Goal: Task Accomplishment & Management: Manage account settings

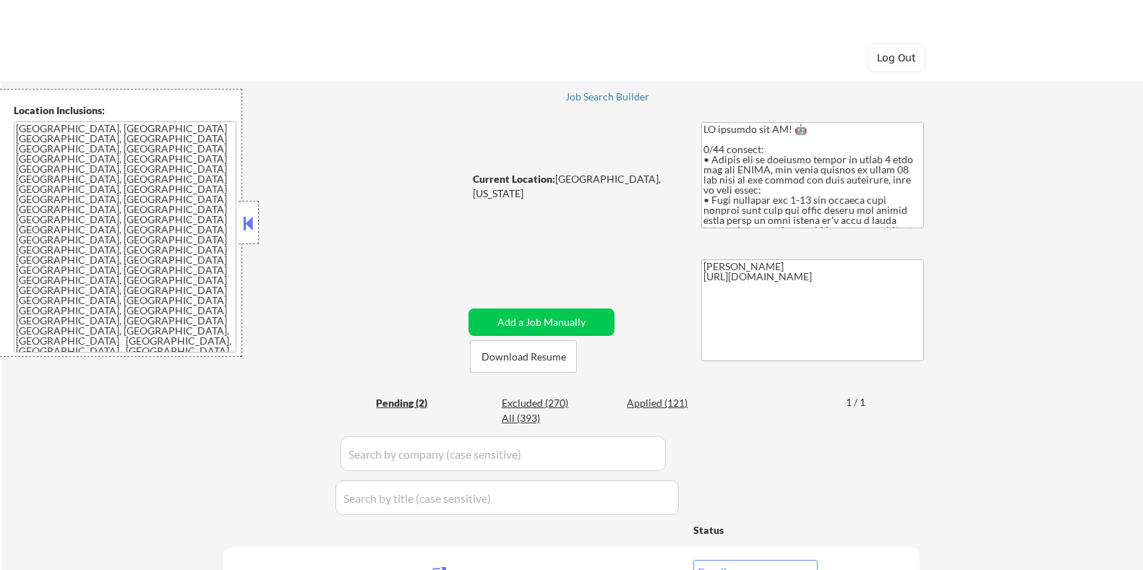
select select ""pending""
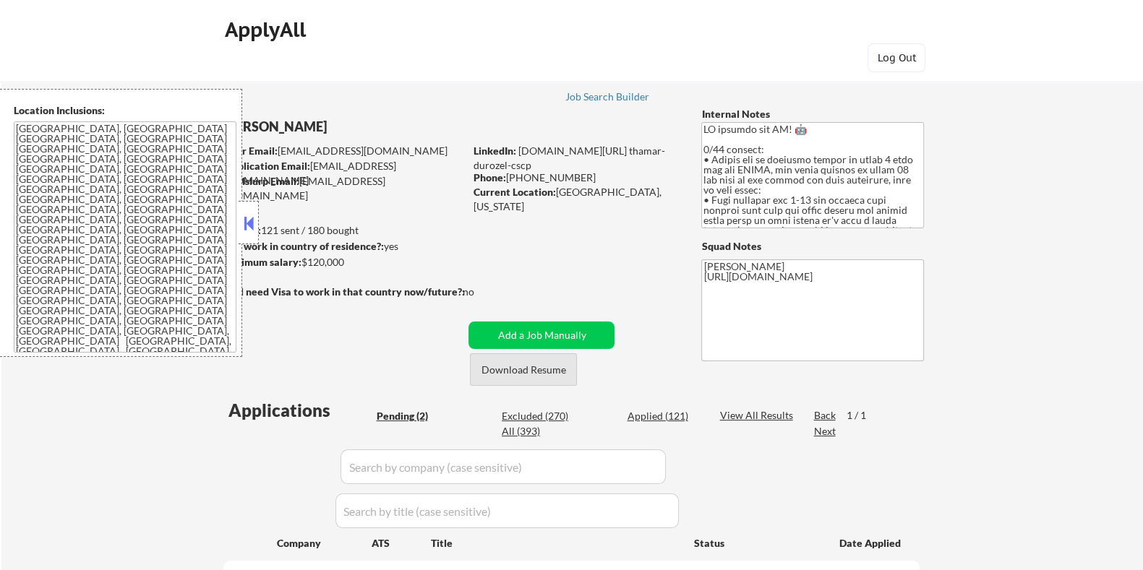
drag, startPoint x: 520, startPoint y: 369, endPoint x: 529, endPoint y: 361, distance: 11.8
click at [520, 369] on button "Download Resume" at bounding box center [523, 369] width 107 height 33
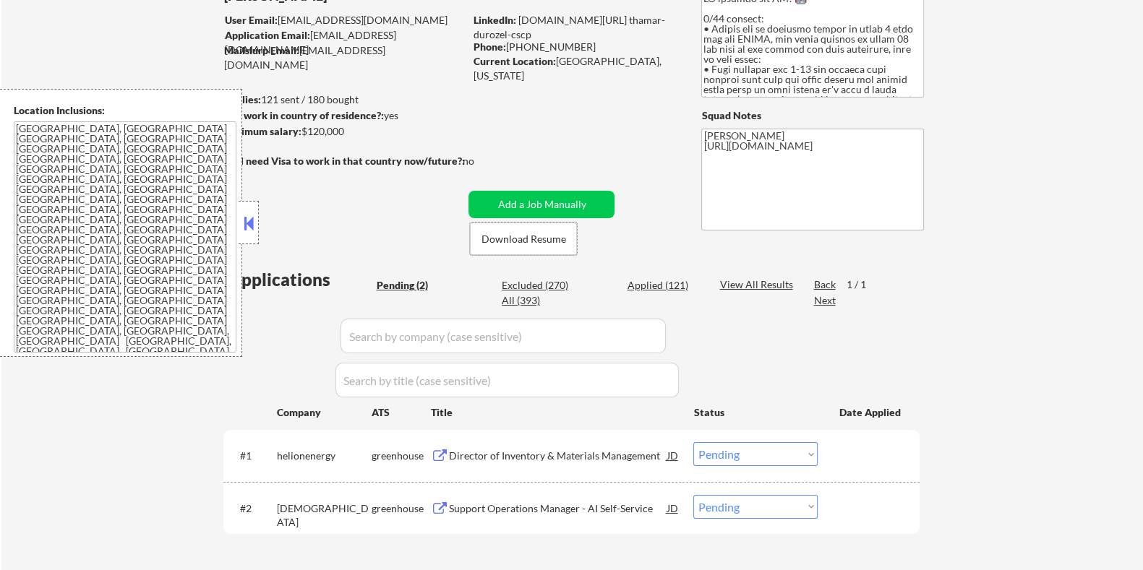
scroll to position [271, 0]
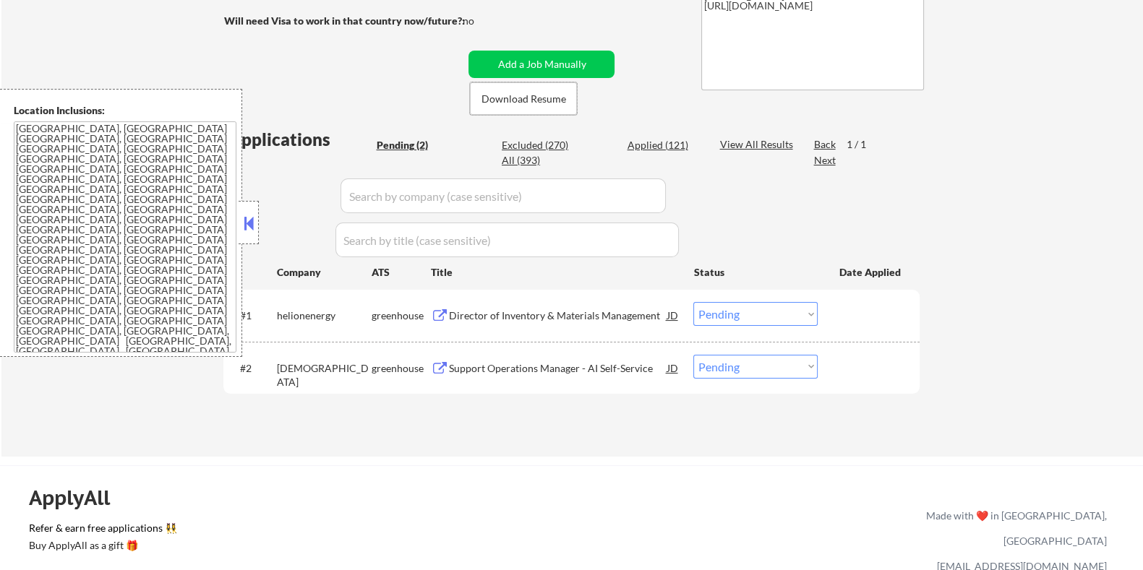
click at [529, 315] on div "Director of Inventory & Materials Management" at bounding box center [557, 316] width 218 height 14
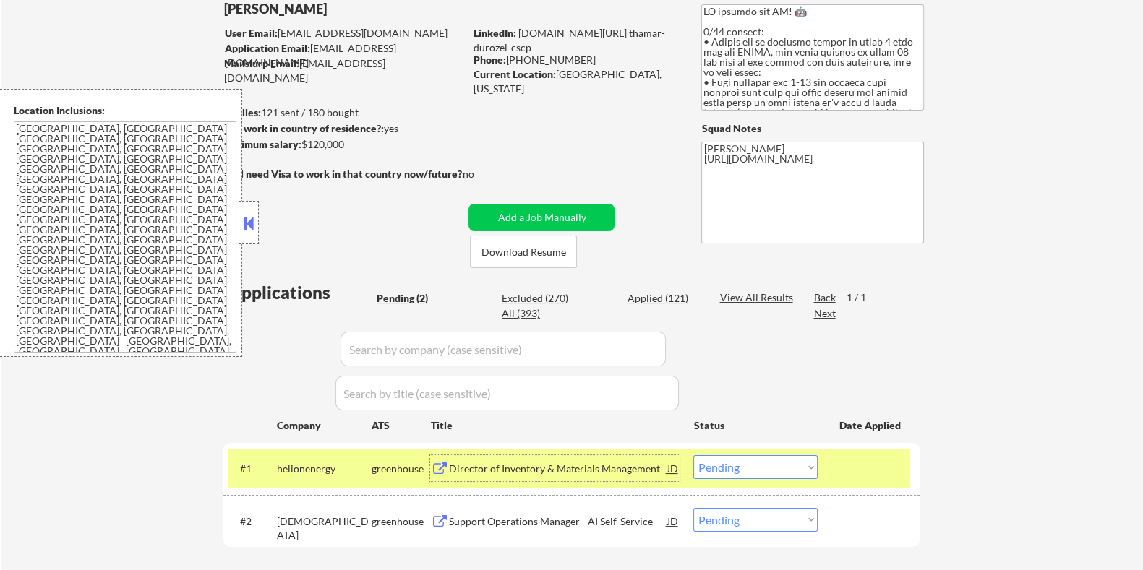
scroll to position [0, 0]
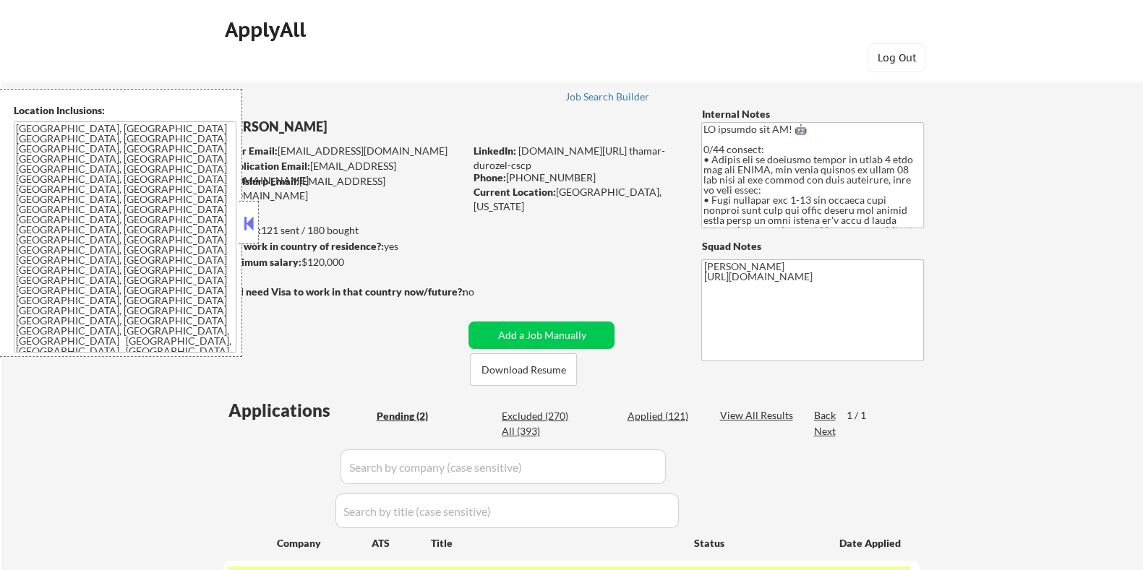
click at [246, 218] on button at bounding box center [249, 224] width 16 height 22
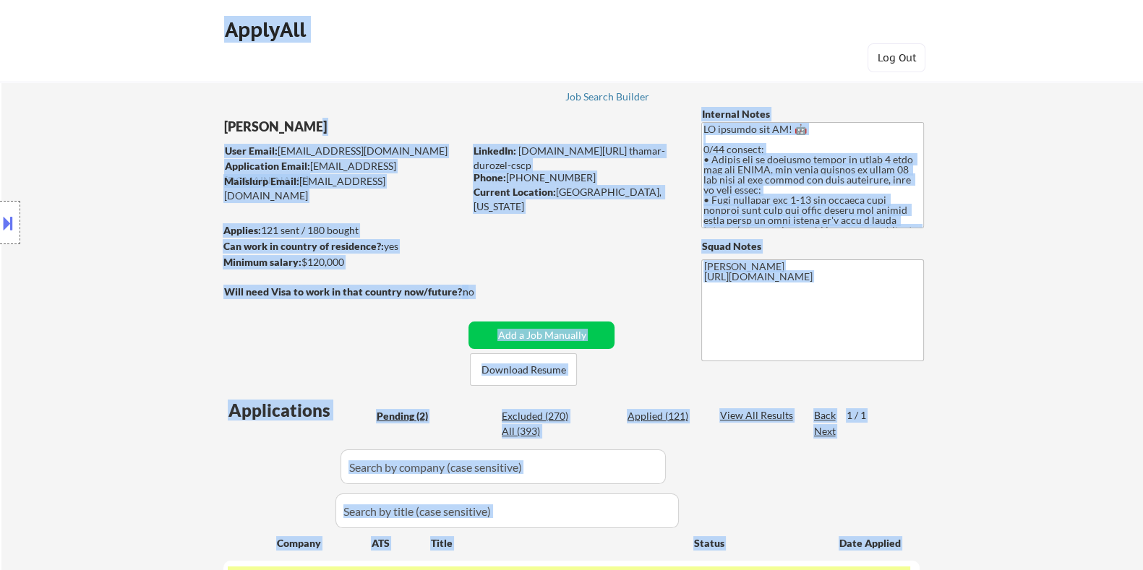
drag, startPoint x: 220, startPoint y: 123, endPoint x: 309, endPoint y: 123, distance: 88.9
click at [309, 123] on body "← Return to /applysquad Mailslurp Inbox Job Search Builder Thamar Durozel User …" at bounding box center [571, 285] width 1143 height 570
click at [328, 123] on div "[PERSON_NAME]" at bounding box center [371, 127] width 297 height 18
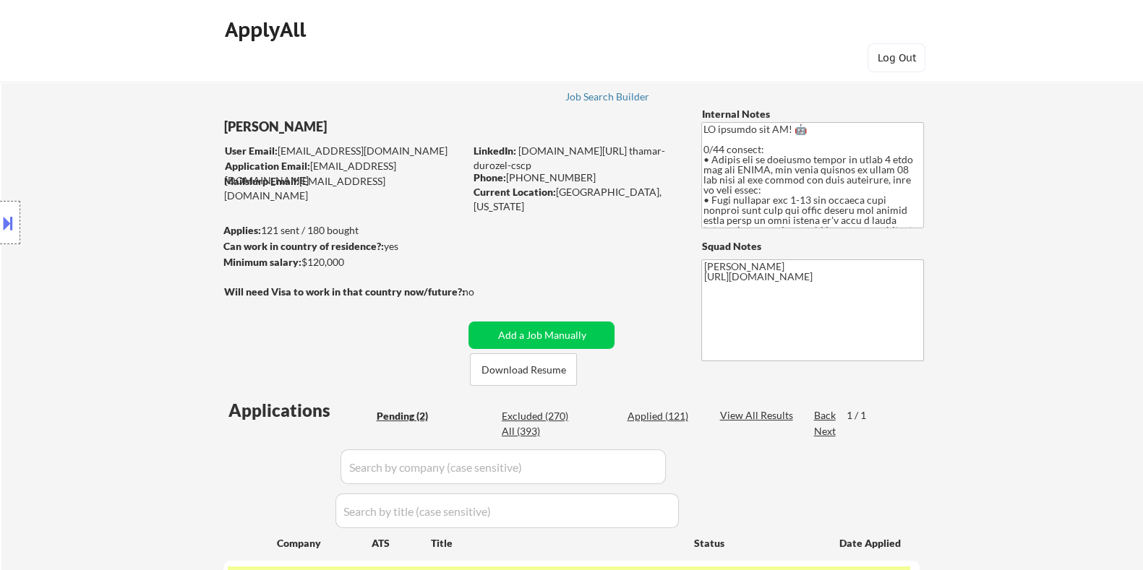
drag, startPoint x: 328, startPoint y: 123, endPoint x: 249, endPoint y: 119, distance: 79.6
click at [249, 119] on body "← Return to /applysquad Mailslurp Inbox Job Search Builder Thamar Durozel User …" at bounding box center [571, 285] width 1143 height 570
click at [331, 124] on div "[PERSON_NAME]" at bounding box center [371, 127] width 297 height 18
drag, startPoint x: 320, startPoint y: 124, endPoint x: 232, endPoint y: 119, distance: 88.3
click at [232, 119] on body "← Return to /applysquad Mailslurp Inbox Job Search Builder Thamar Durozel User …" at bounding box center [571, 285] width 1143 height 570
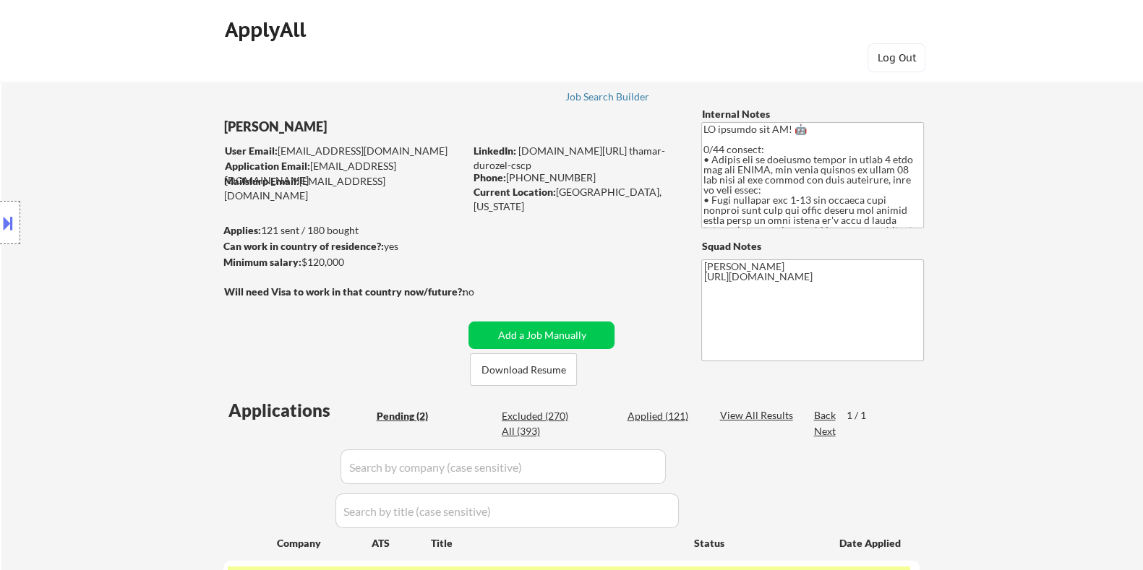
click at [215, 120] on div "Location Inclusions: Seattle, WA Mercer Island, WA Shoreline, WA Tukwila, WA Bu…" at bounding box center [129, 223] width 259 height 268
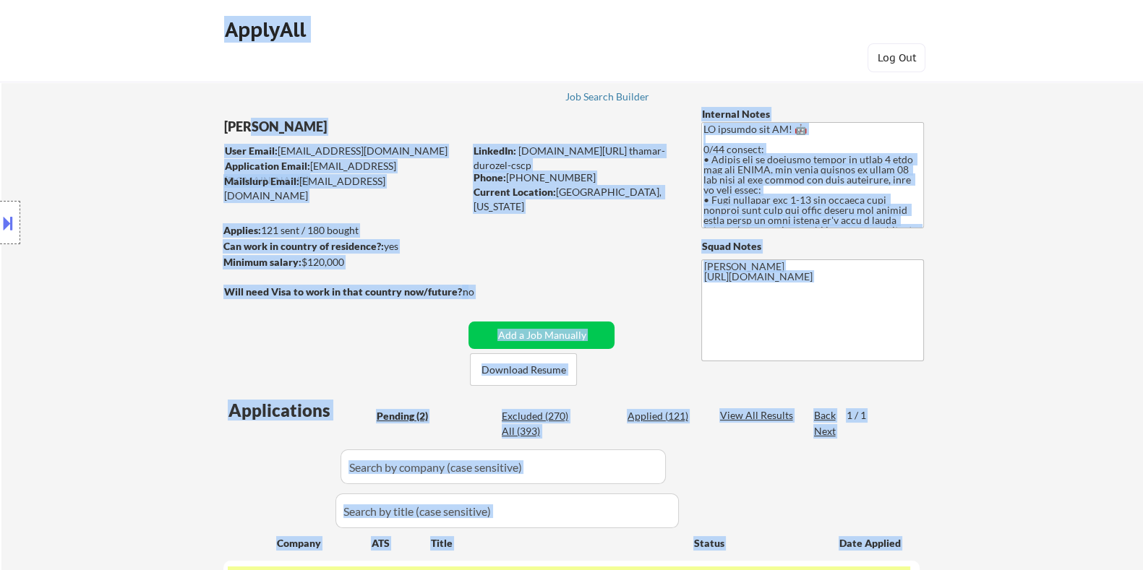
drag, startPoint x: 220, startPoint y: 125, endPoint x: 260, endPoint y: 131, distance: 40.2
click at [260, 131] on body "← Return to /applysquad Mailslurp Inbox Job Search Builder Thamar Durozel User …" at bounding box center [571, 285] width 1143 height 570
click at [316, 125] on div "[PERSON_NAME]" at bounding box center [371, 127] width 297 height 18
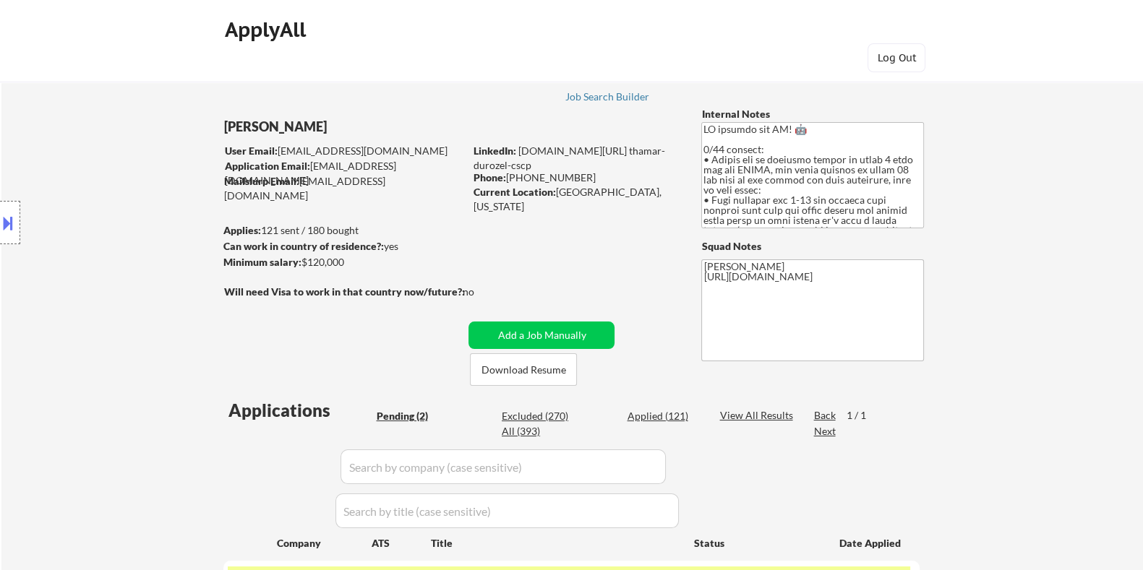
drag, startPoint x: 321, startPoint y: 124, endPoint x: 208, endPoint y: 121, distance: 112.8
click at [228, 121] on body "← Return to /applysquad Mailslurp Inbox Job Search Builder Thamar Durozel User …" at bounding box center [571, 285] width 1143 height 570
click at [193, 121] on div "Location Inclusions: Seattle, WA Mercer Island, WA Shoreline, WA Tukwila, WA Bu…" at bounding box center [129, 223] width 259 height 268
drag, startPoint x: 215, startPoint y: 125, endPoint x: 220, endPoint y: 117, distance: 9.4
click at [220, 117] on div "Location Inclusions: Seattle, WA Mercer Island, WA Shoreline, WA Tukwila, WA Bu…" at bounding box center [129, 223] width 259 height 268
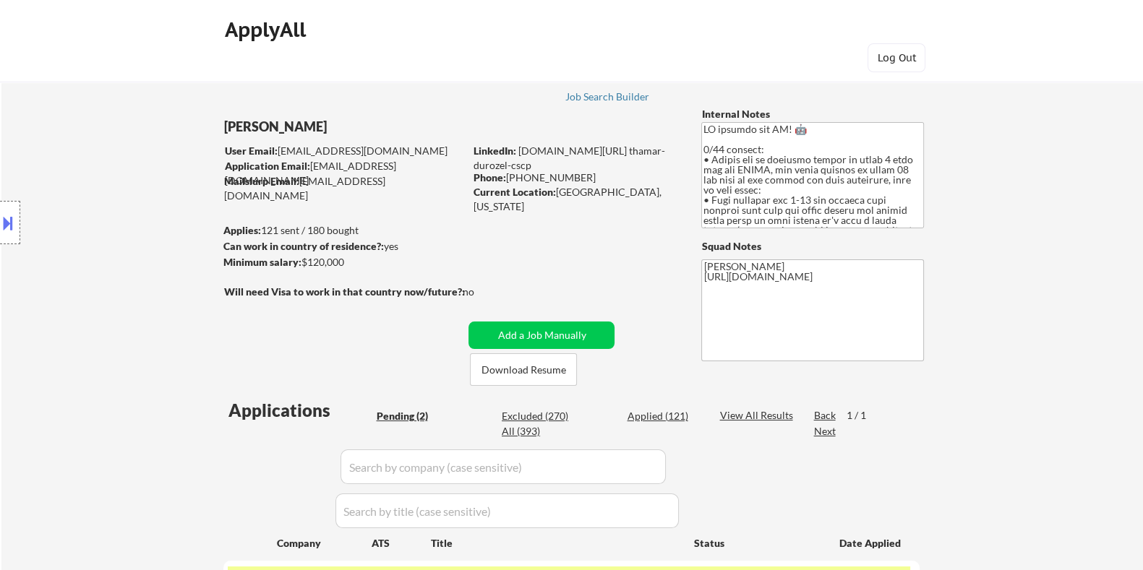
click at [226, 121] on div "Location Inclusions: Seattle, WA Mercer Island, WA Shoreline, WA Tukwila, WA Bu…" at bounding box center [129, 223] width 259 height 268
drag, startPoint x: 327, startPoint y: 124, endPoint x: 228, endPoint y: 124, distance: 98.3
click at [228, 124] on body "← Return to /applysquad Mailslurp Inbox Job Search Builder Thamar Durozel User …" at bounding box center [571, 285] width 1143 height 570
click at [233, 140] on div "Location Inclusions: Seattle, WA Mercer Island, WA Shoreline, WA Tukwila, WA Bu…" at bounding box center [129, 223] width 259 height 268
click at [333, 127] on div "[PERSON_NAME]" at bounding box center [371, 127] width 297 height 18
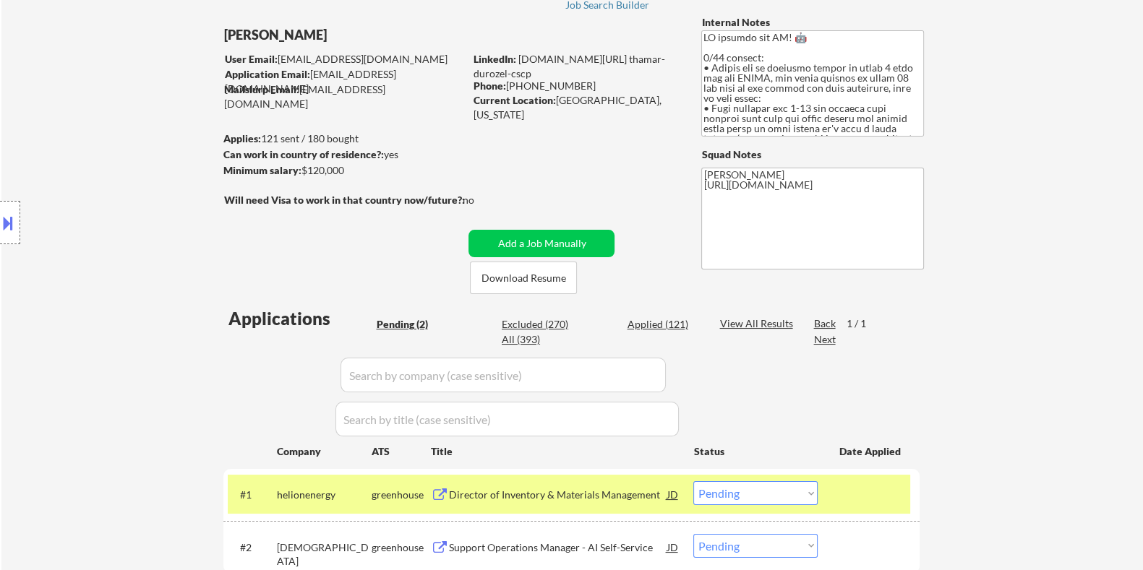
scroll to position [180, 0]
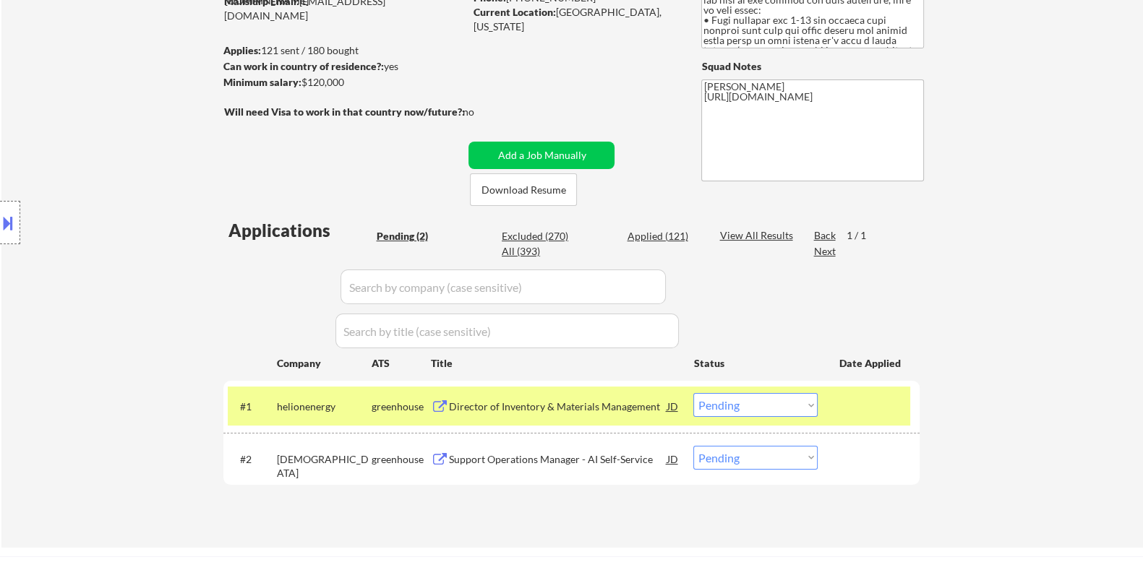
click at [773, 406] on select "Choose an option... Pending Applied Excluded (Questions) Excluded (Expired) Exc…" at bounding box center [755, 405] width 124 height 24
click at [693, 393] on select "Choose an option... Pending Applied Excluded (Questions) Excluded (Expired) Exc…" at bounding box center [755, 405] width 124 height 24
select select ""pending""
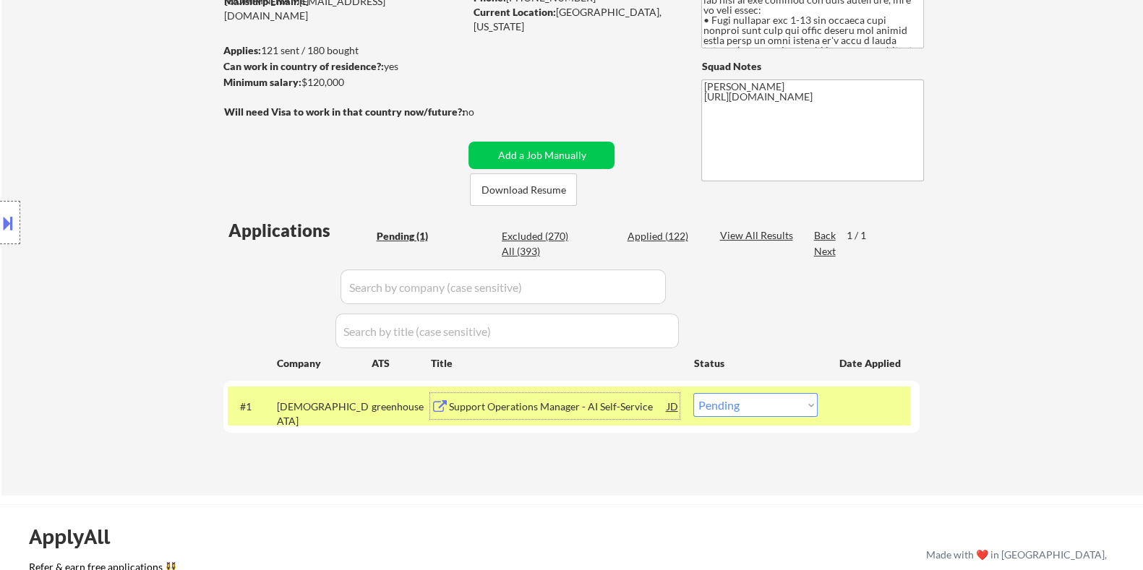
click at [487, 406] on div "Support Operations Manager - AI Self-Service" at bounding box center [557, 407] width 218 height 14
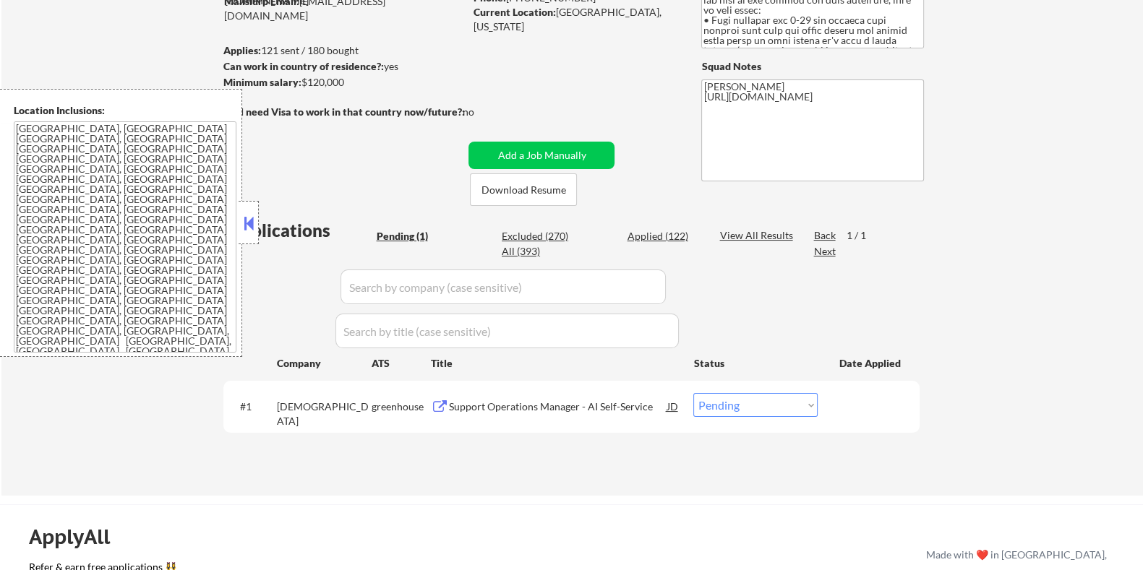
scroll to position [180, 0]
click at [541, 404] on div "Support Operations Manager - AI Self-Service" at bounding box center [557, 407] width 218 height 14
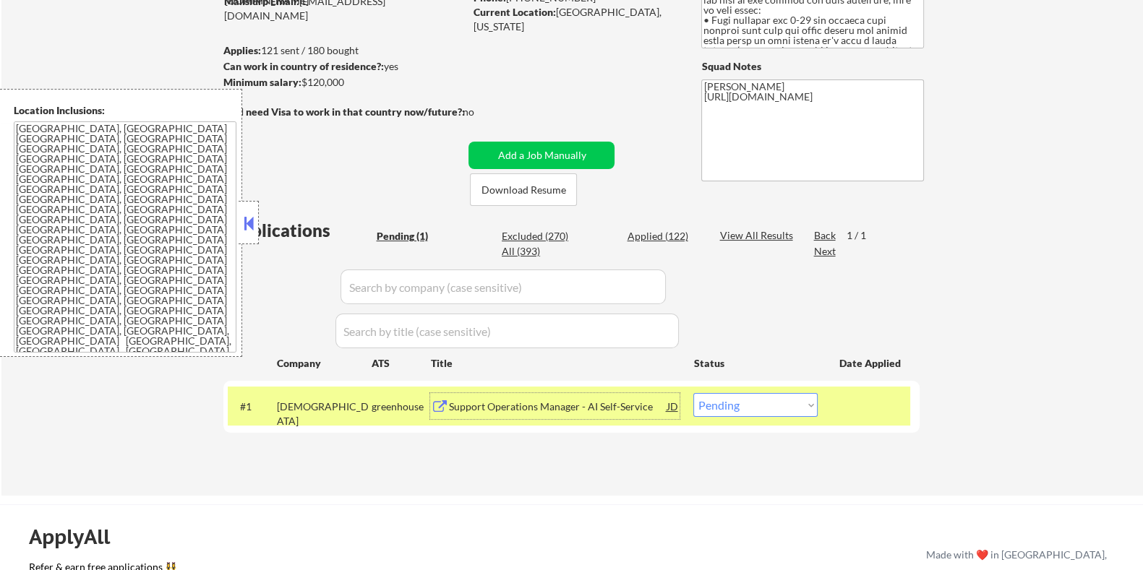
click at [818, 408] on div "#1 samsara greenhouse Support Operations Manager - AI Self-Service JD Choose an…" at bounding box center [569, 406] width 682 height 39
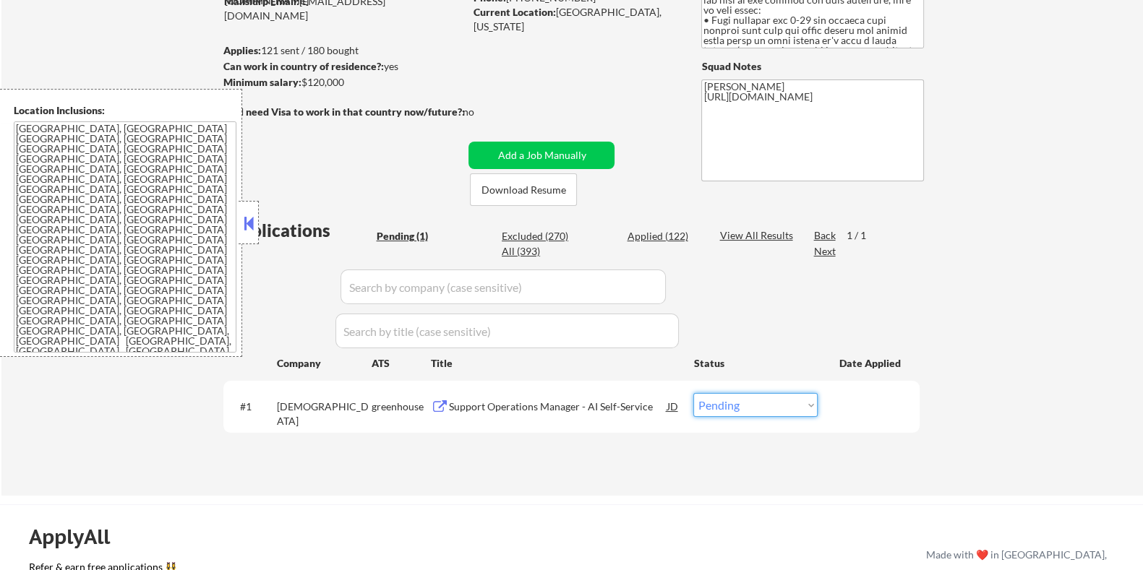
click at [793, 411] on select "Choose an option... Pending Applied Excluded (Questions) Excluded (Expired) Exc…" at bounding box center [755, 405] width 124 height 24
select select ""excluded__bad_match_""
click at [693, 393] on select "Choose an option... Pending Applied Excluded (Questions) Excluded (Expired) Exc…" at bounding box center [755, 405] width 124 height 24
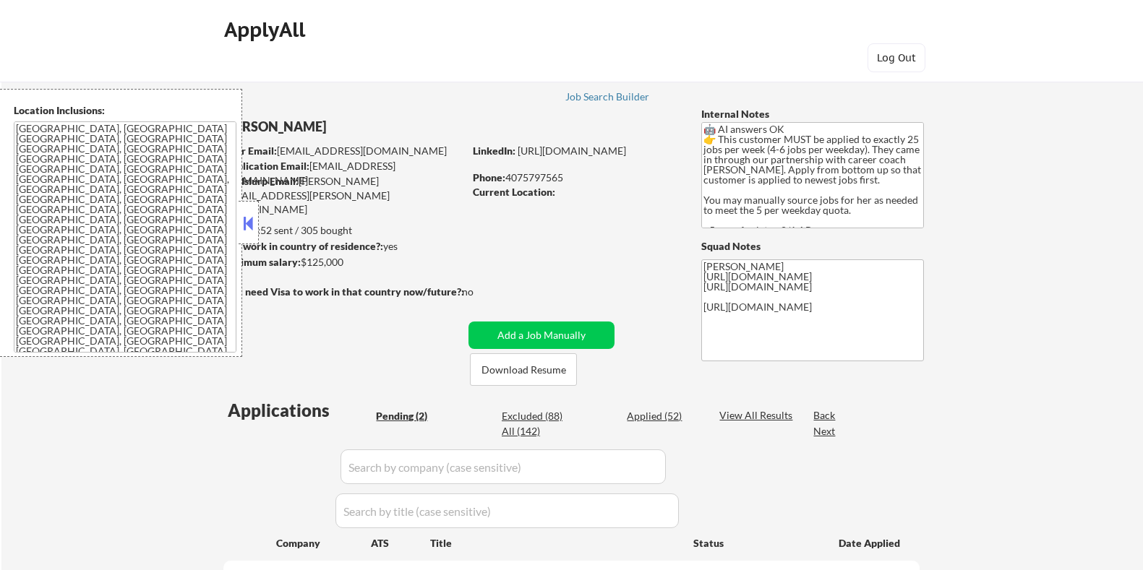
select select ""pending""
